Goal: Navigation & Orientation: Find specific page/section

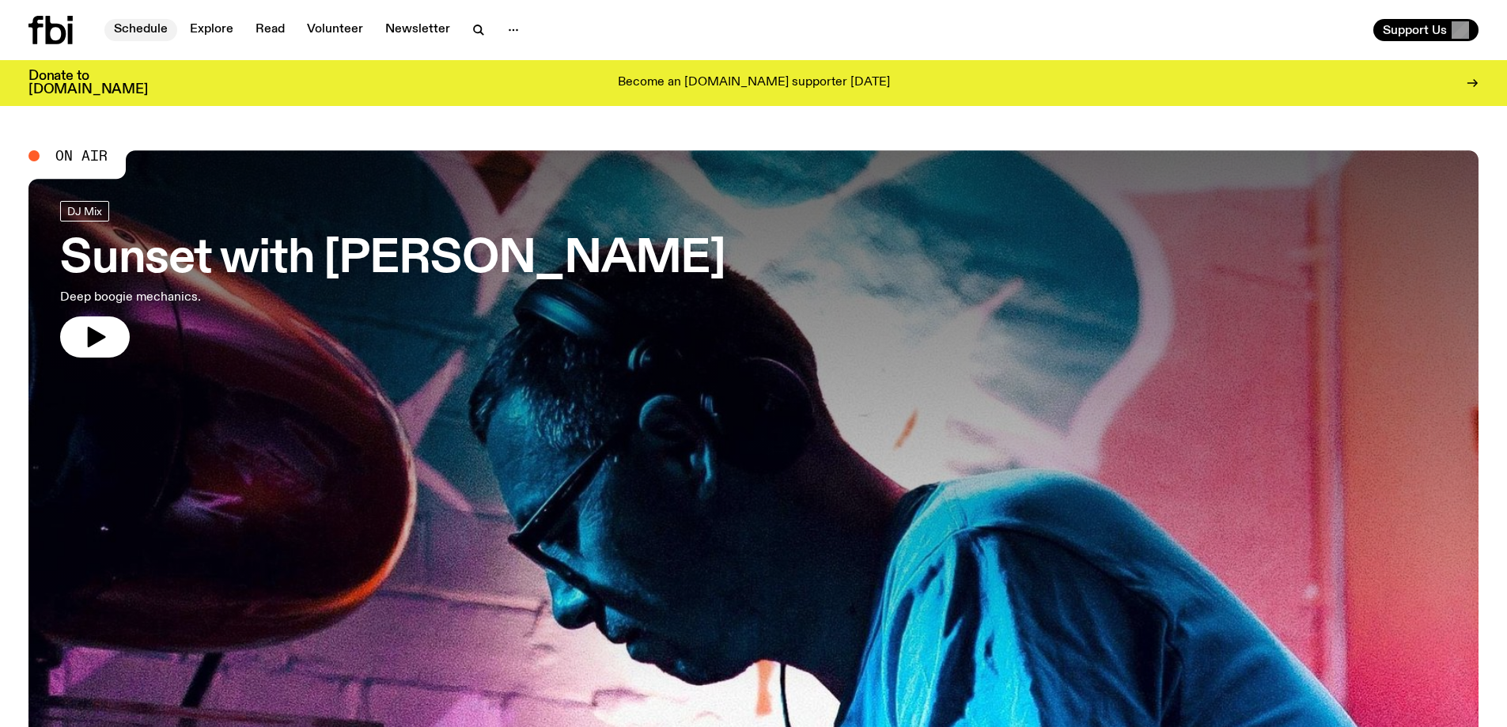
click at [143, 23] on link "Schedule" at bounding box center [140, 30] width 73 height 22
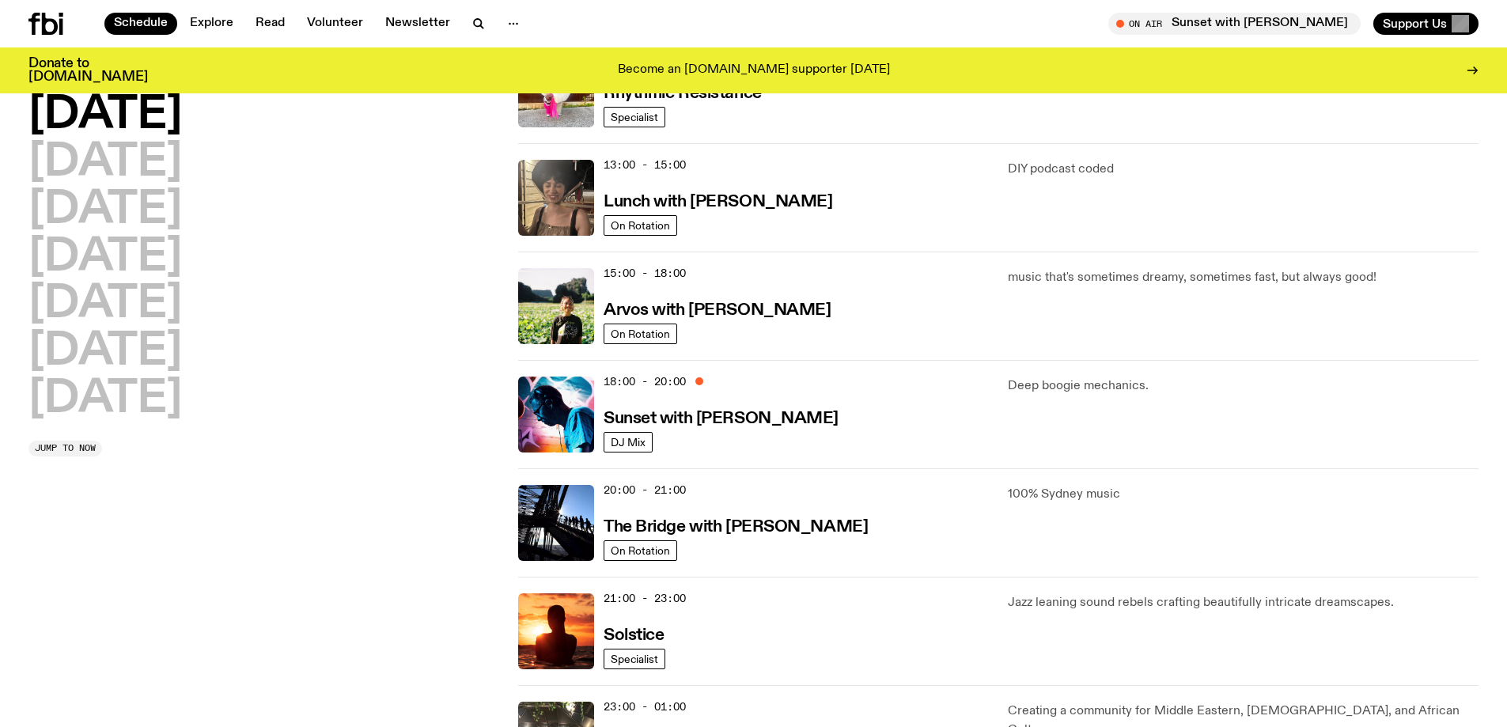
scroll to position [955, 0]
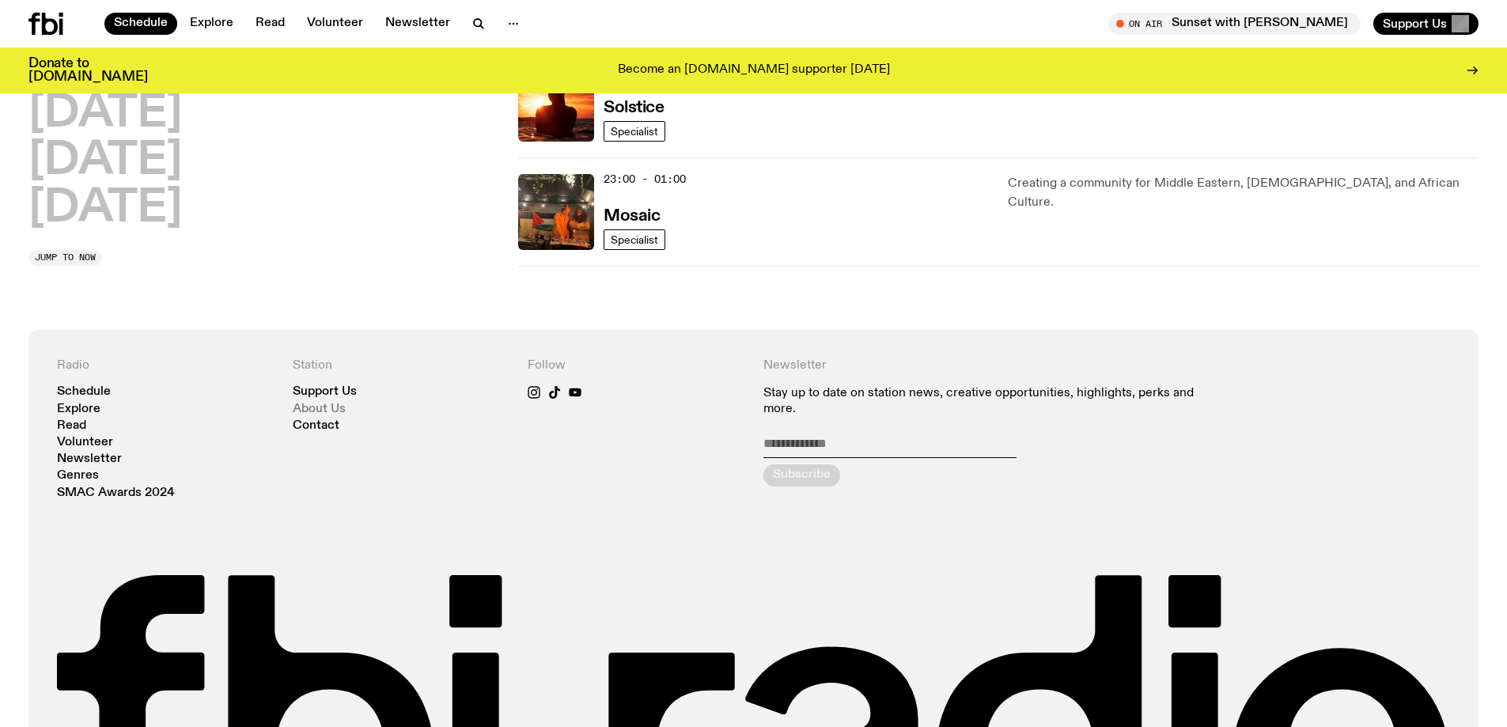
click at [335, 404] on link "About Us" at bounding box center [319, 409] width 53 height 12
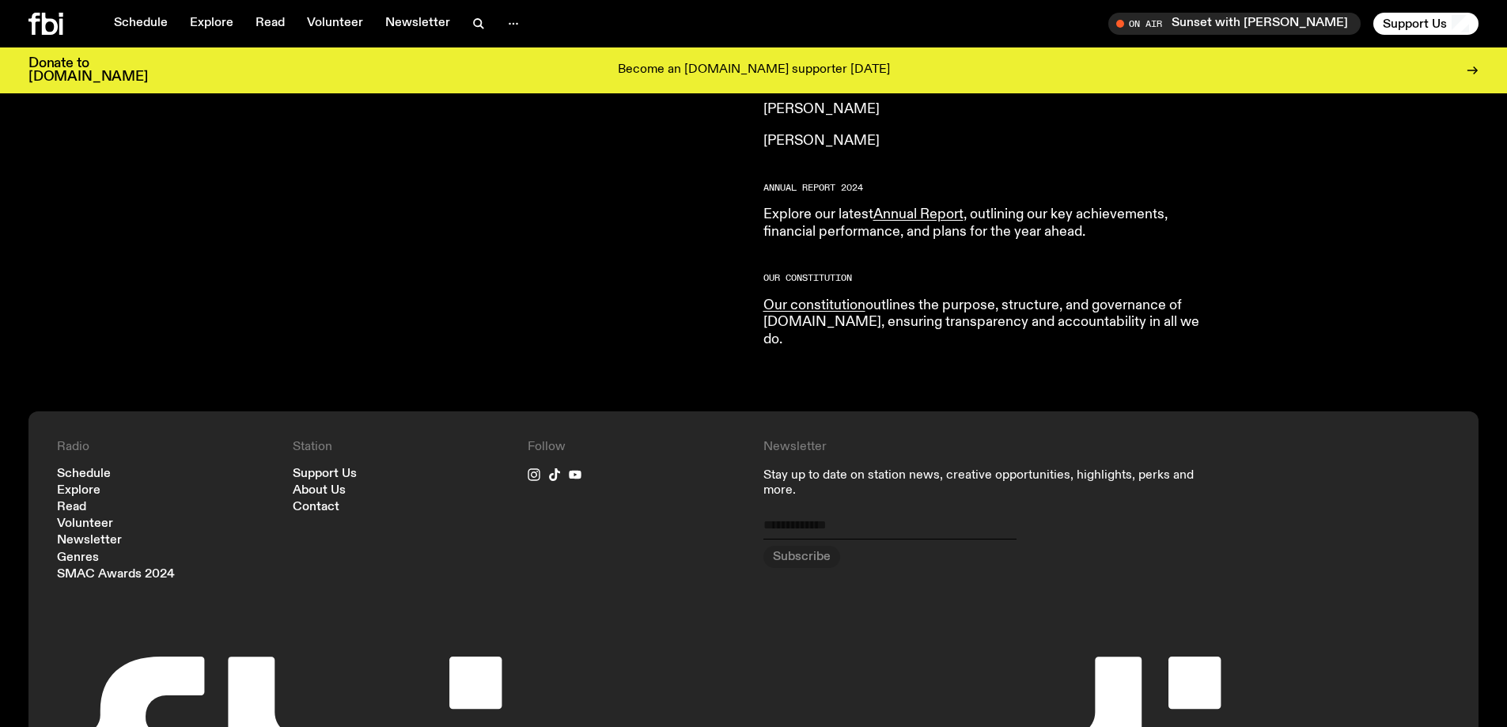
scroll to position [1791, 0]
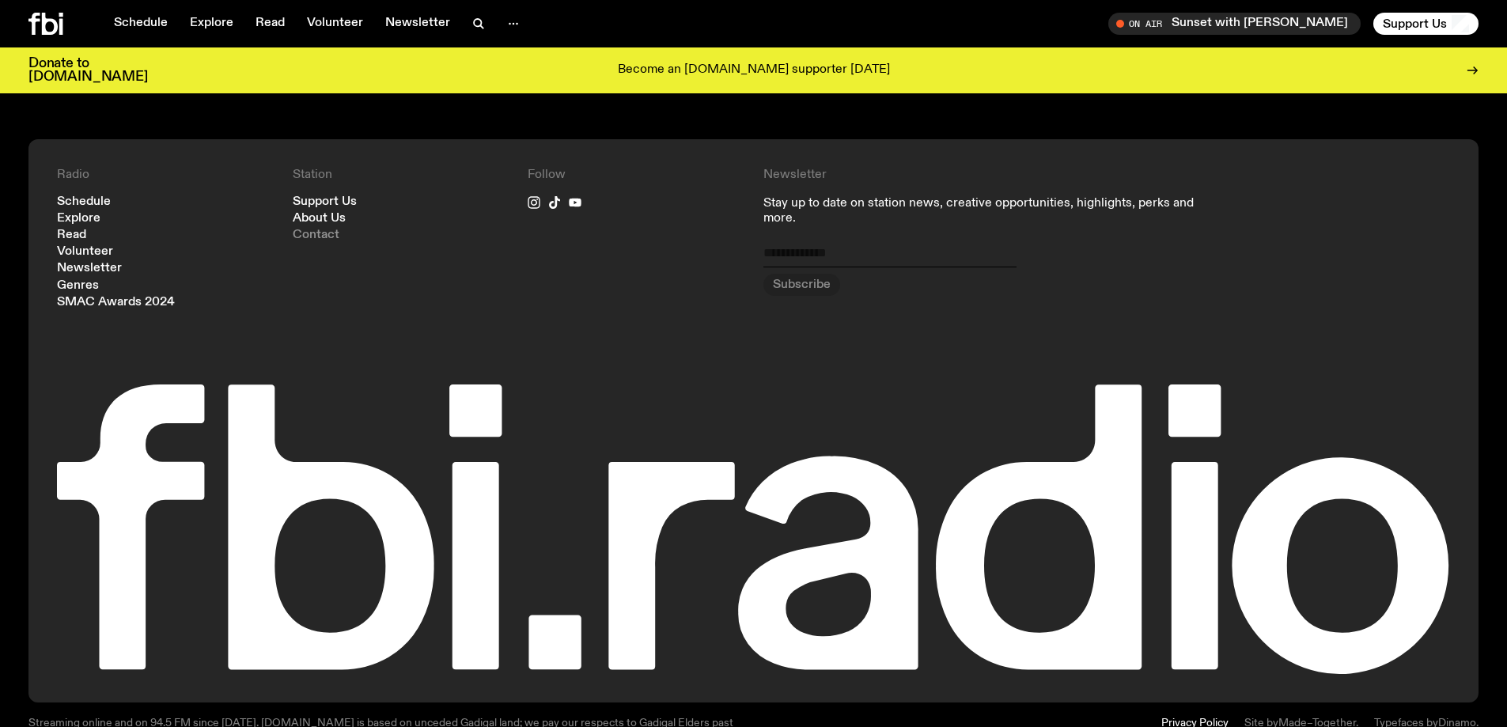
click at [316, 229] on link "Contact" at bounding box center [316, 235] width 47 height 12
